Goal: Information Seeking & Learning: Learn about a topic

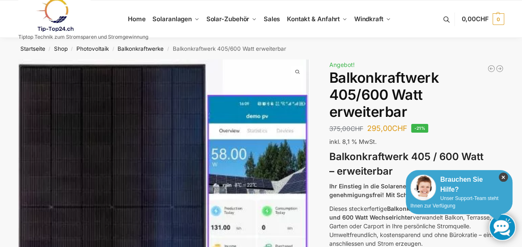
click at [504, 174] on icon "×" at bounding box center [503, 176] width 9 height 9
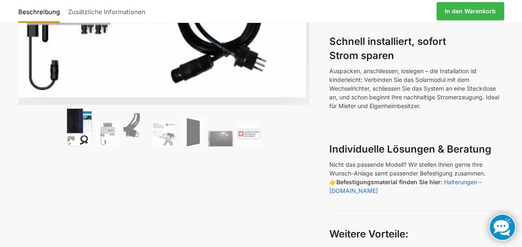
scroll to position [415, 0]
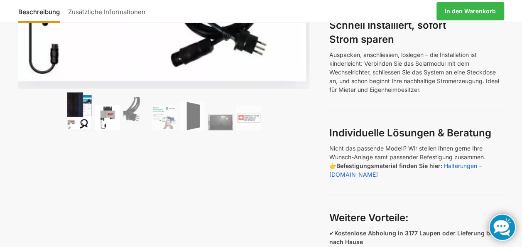
click at [113, 113] on img at bounding box center [107, 117] width 25 height 25
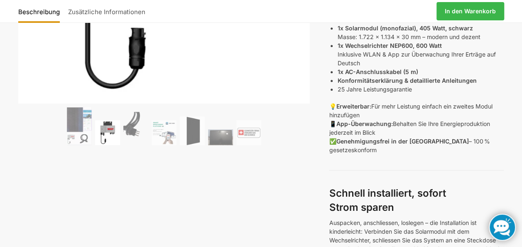
scroll to position [249, 0]
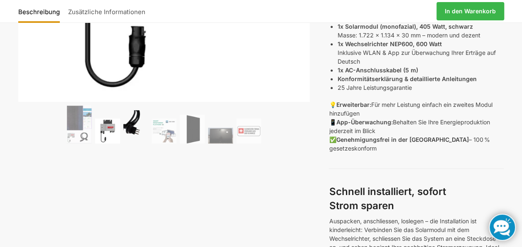
click at [141, 128] on img at bounding box center [135, 126] width 25 height 33
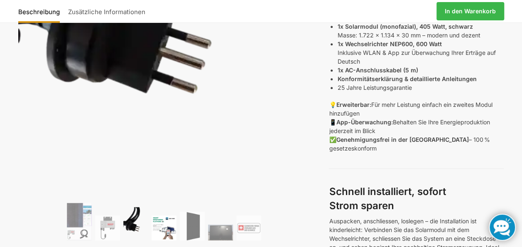
click at [174, 228] on img at bounding box center [164, 227] width 25 height 25
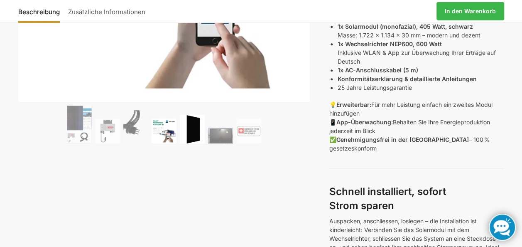
click at [195, 122] on img at bounding box center [192, 129] width 25 height 29
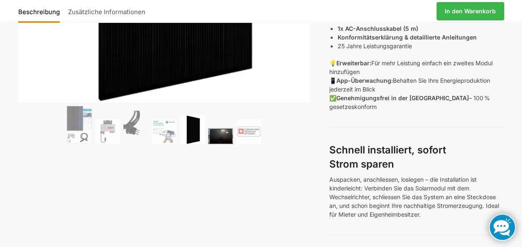
scroll to position [42, 0]
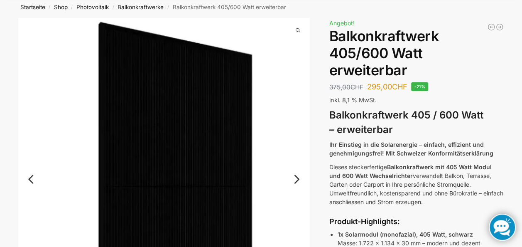
click at [295, 188] on img at bounding box center [164, 184] width 292 height 333
click at [295, 181] on link "Next" at bounding box center [296, 183] width 28 height 8
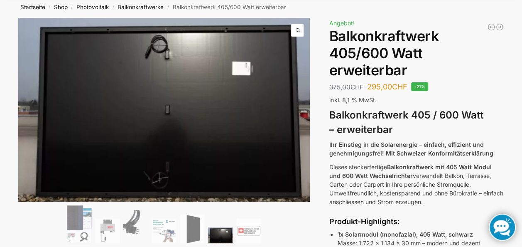
click at [35, 104] on link "Previous" at bounding box center [38, 108] width 40 height 8
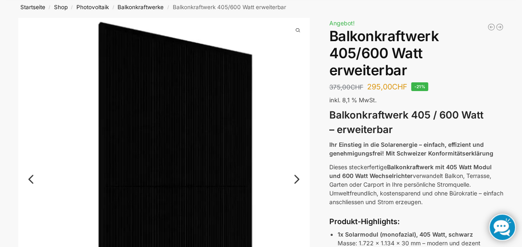
click at [35, 101] on img at bounding box center [164, 184] width 292 height 333
click at [29, 179] on link "Previous" at bounding box center [38, 183] width 40 height 8
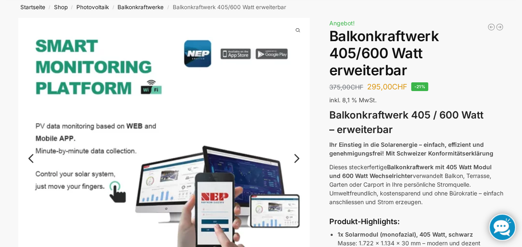
click at [29, 158] on link "Previous" at bounding box center [38, 162] width 40 height 8
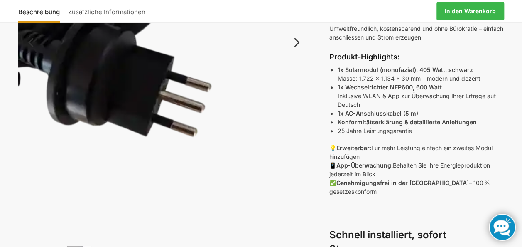
scroll to position [208, 0]
